Goal: Task Accomplishment & Management: Manage account settings

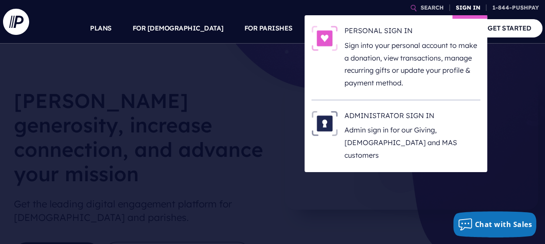
click at [465, 7] on link "SIGN IN" at bounding box center [468, 7] width 31 height 15
click at [466, 6] on link "SIGN IN" at bounding box center [468, 7] width 31 height 15
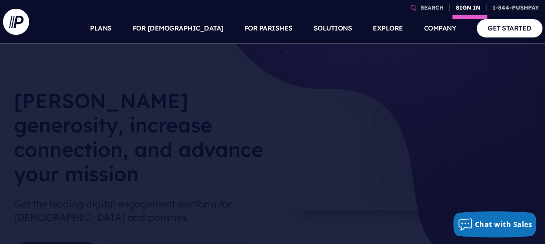
click at [457, 7] on link "SIGN IN" at bounding box center [468, 7] width 31 height 15
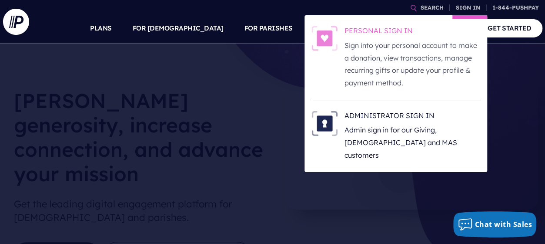
click at [400, 31] on h6 "PERSONAL SIGN IN" at bounding box center [413, 32] width 136 height 13
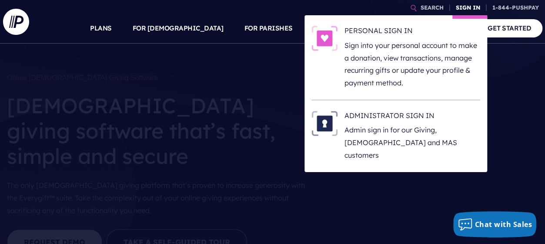
click at [469, 10] on link "SIGN IN" at bounding box center [468, 7] width 31 height 15
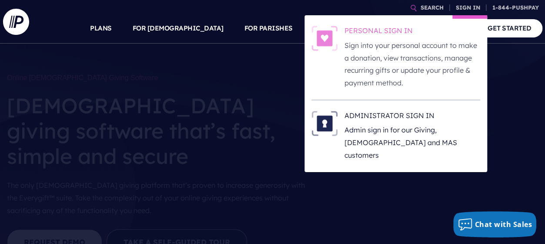
click at [445, 44] on p "Sign into your personal account to make a donation, view transactions, manage r…" at bounding box center [413, 64] width 136 height 50
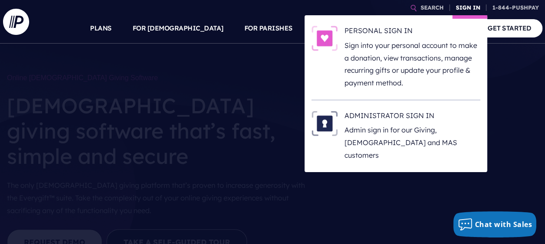
click at [467, 9] on link "SIGN IN" at bounding box center [468, 7] width 31 height 15
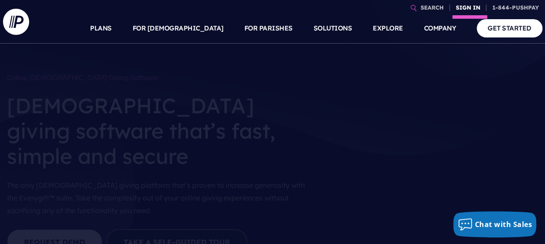
click at [476, 7] on link "SIGN IN" at bounding box center [468, 7] width 31 height 15
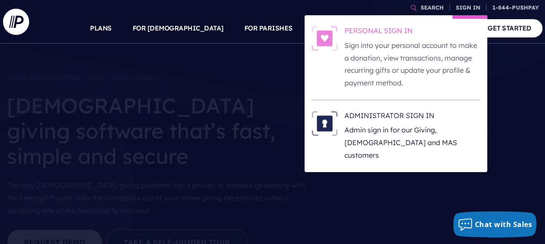
click at [390, 31] on h6 "PERSONAL SIGN IN" at bounding box center [413, 32] width 136 height 13
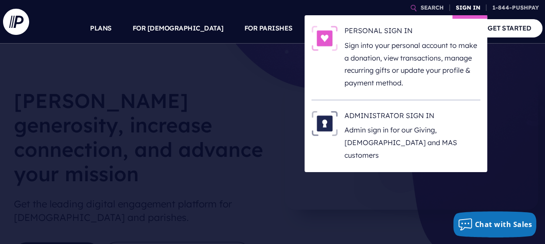
click at [461, 7] on link "SIGN IN" at bounding box center [468, 7] width 31 height 15
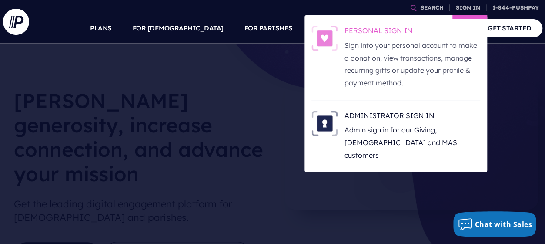
click at [396, 31] on h6 "PERSONAL SIGN IN" at bounding box center [413, 32] width 136 height 13
